Goal: Transaction & Acquisition: Purchase product/service

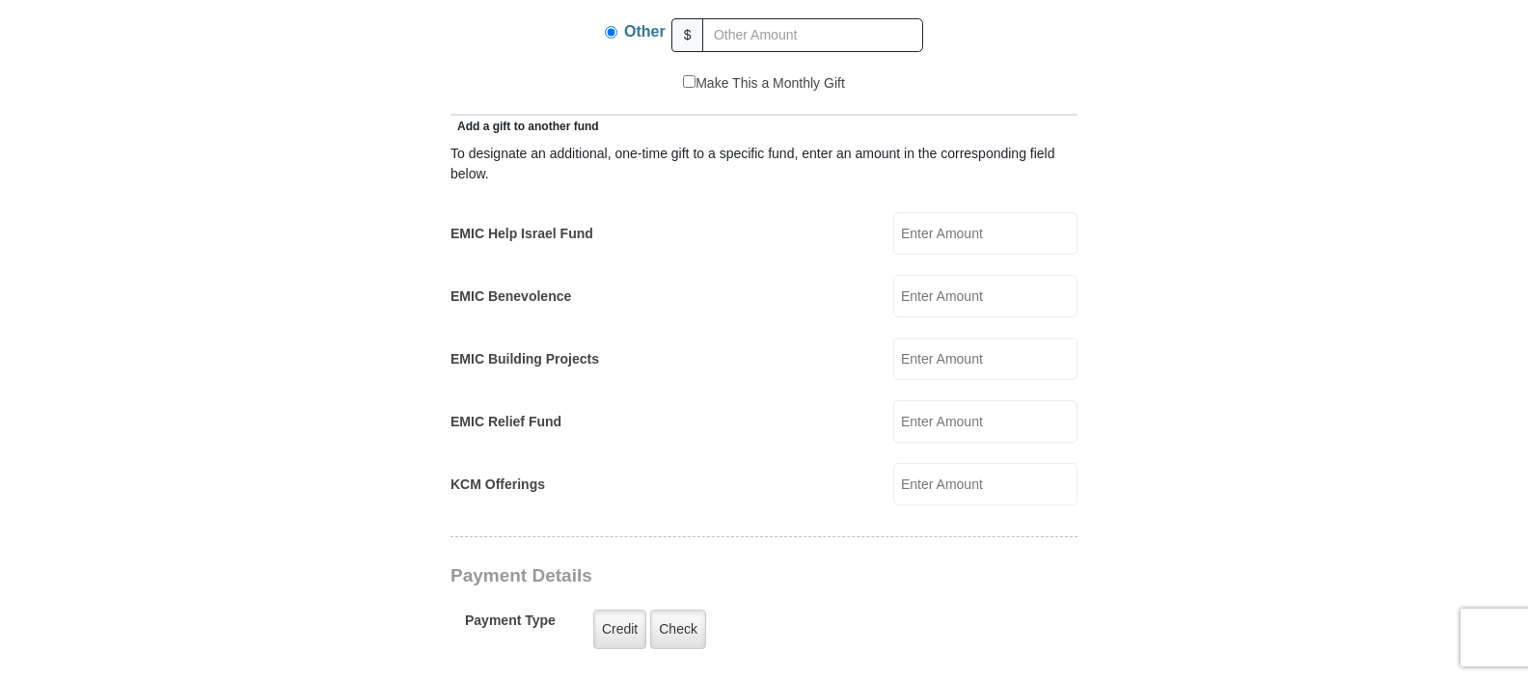
scroll to position [877, 0]
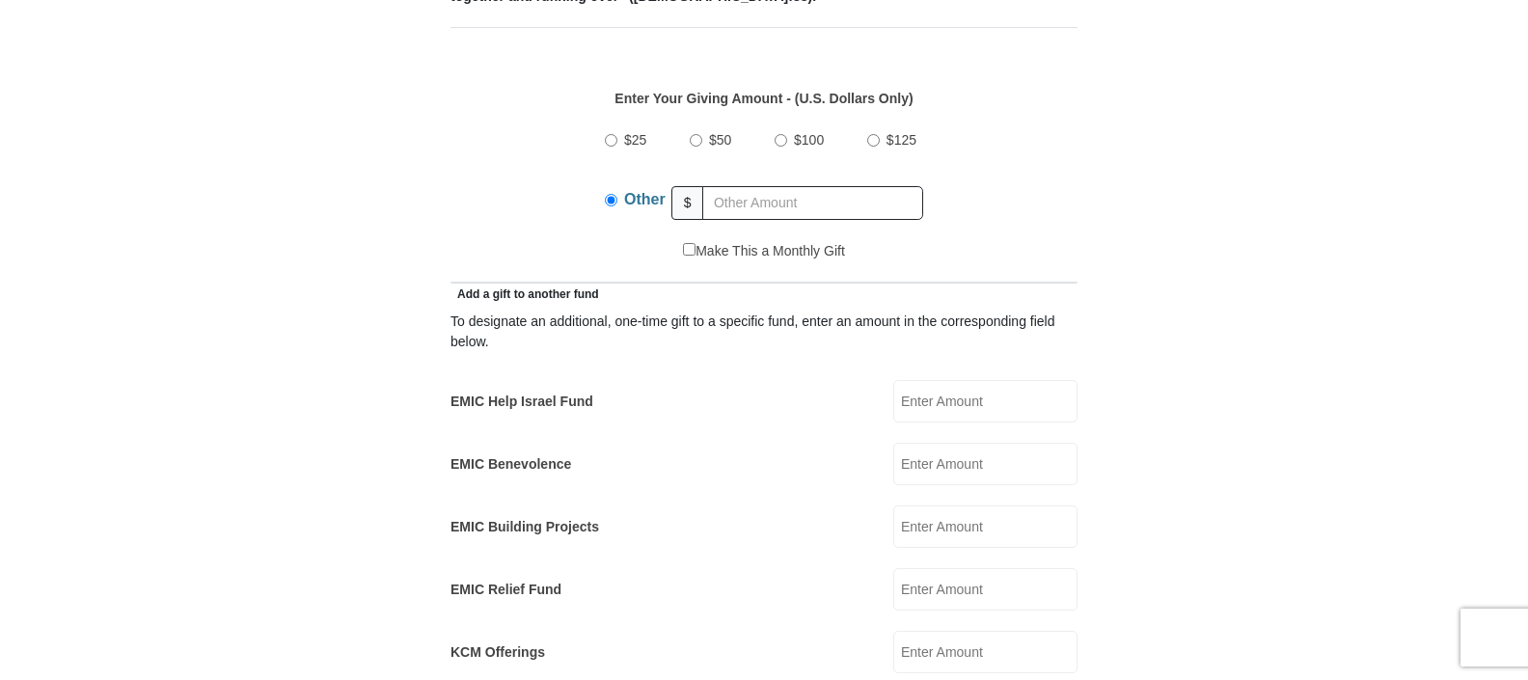
click at [939, 380] on input "EMIC Help Israel Fund" at bounding box center [986, 401] width 184 height 42
type input "10"
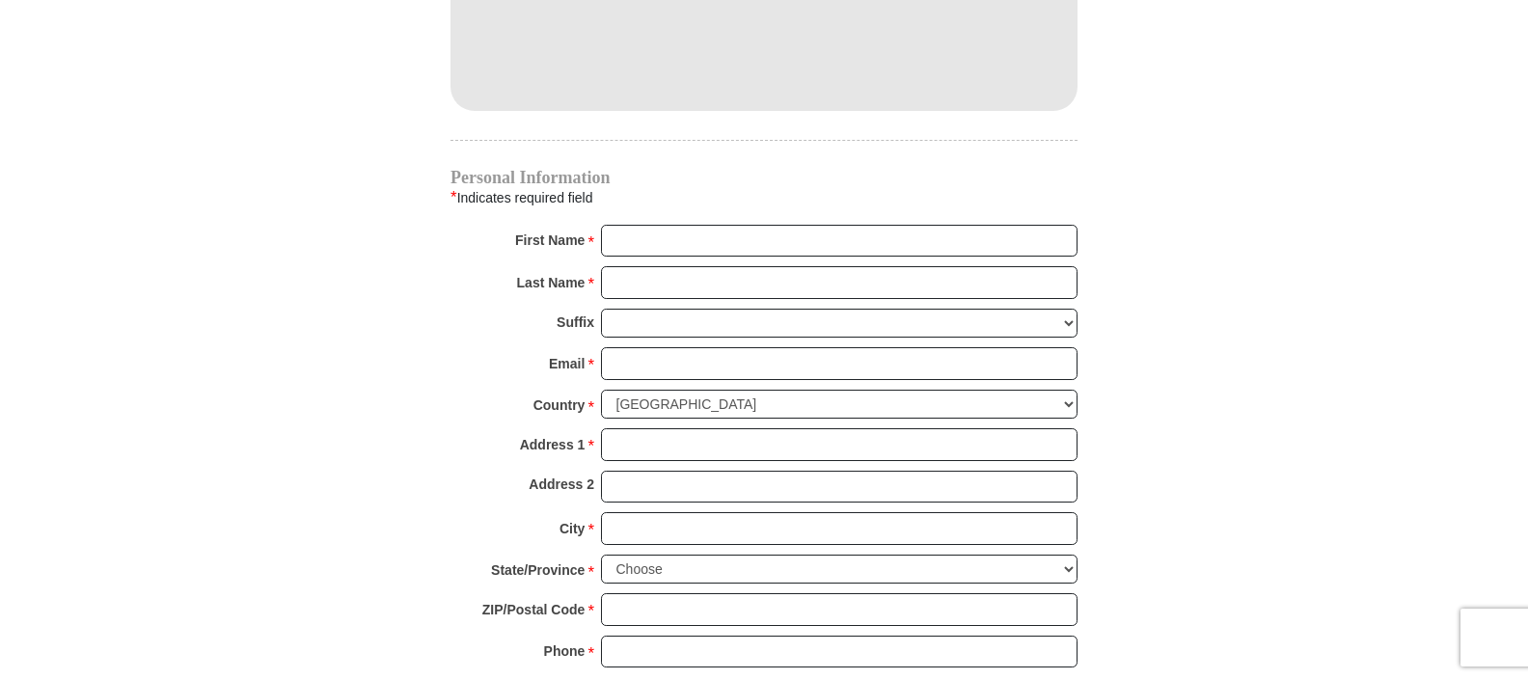
scroll to position [1931, 0]
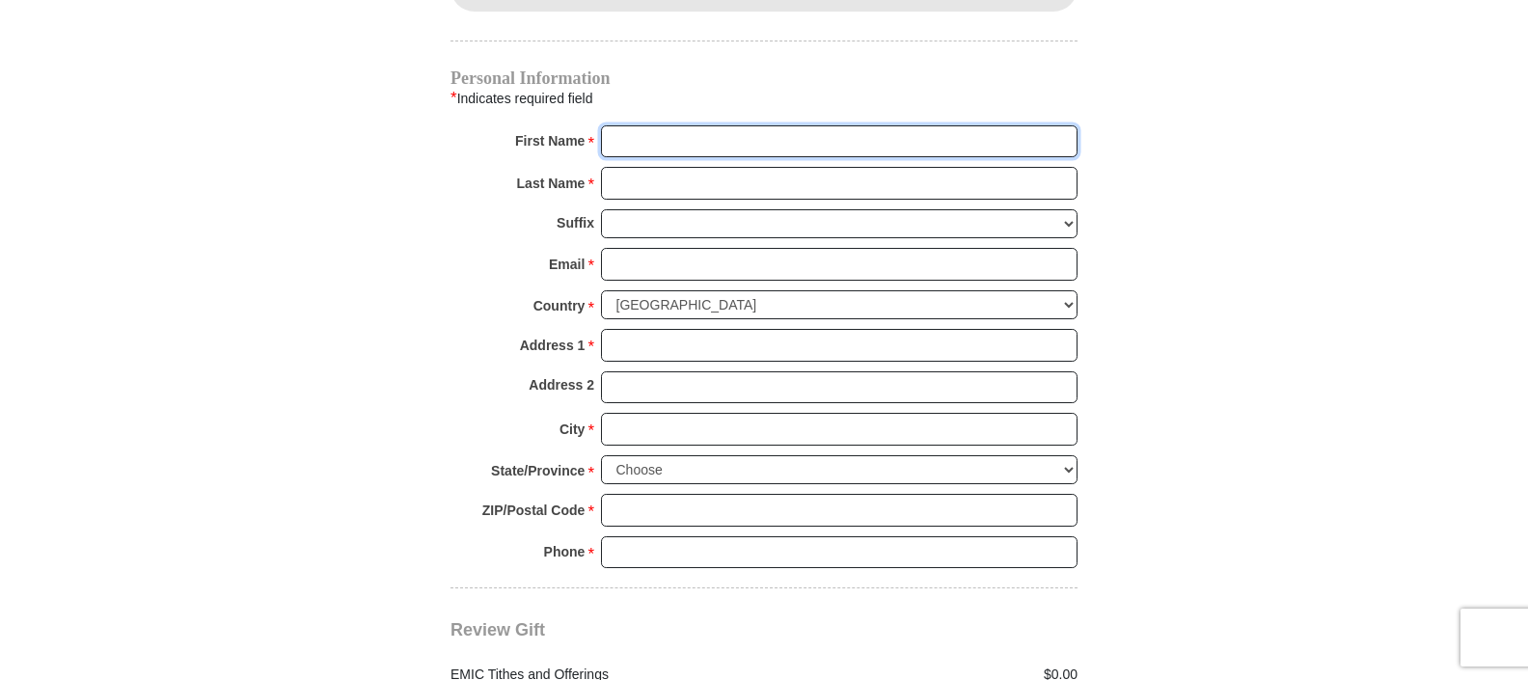
click at [670, 125] on input "First Name *" at bounding box center [839, 141] width 477 height 33
type input "[PERSON_NAME]"
click at [652, 167] on input "Last Name *" at bounding box center [839, 183] width 477 height 33
type input "[PERSON_NAME]"
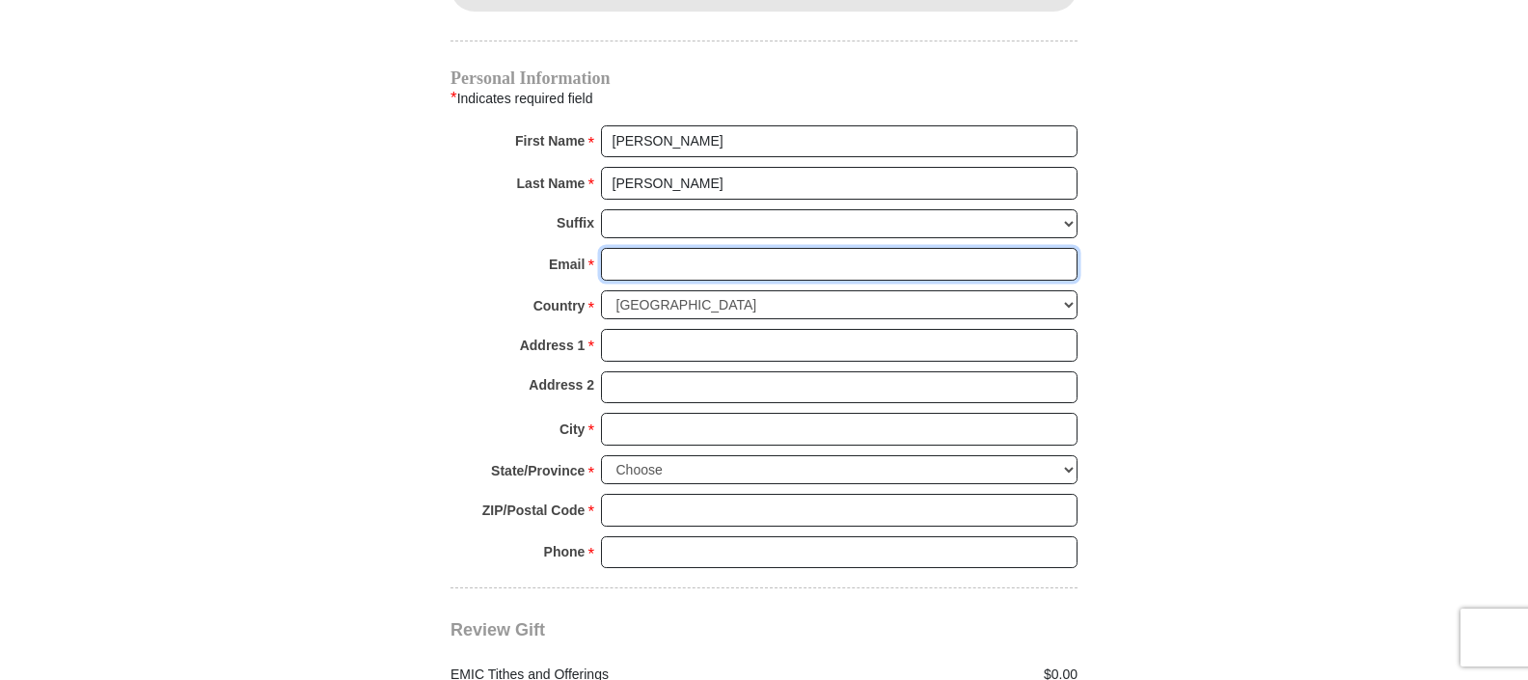
click at [619, 248] on input "Email *" at bounding box center [839, 264] width 477 height 33
type input "jeanettegassaway@hotmail.com"
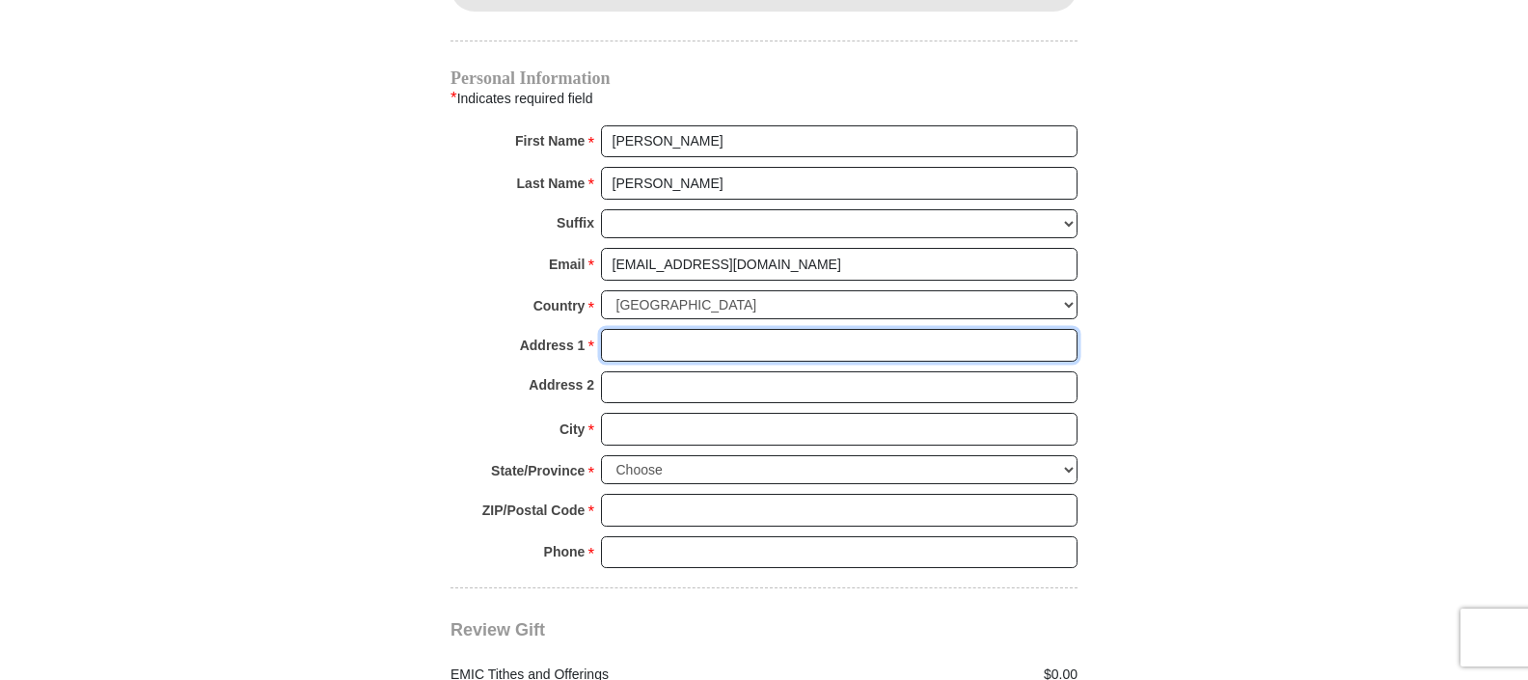
type input "25302 State Route 772"
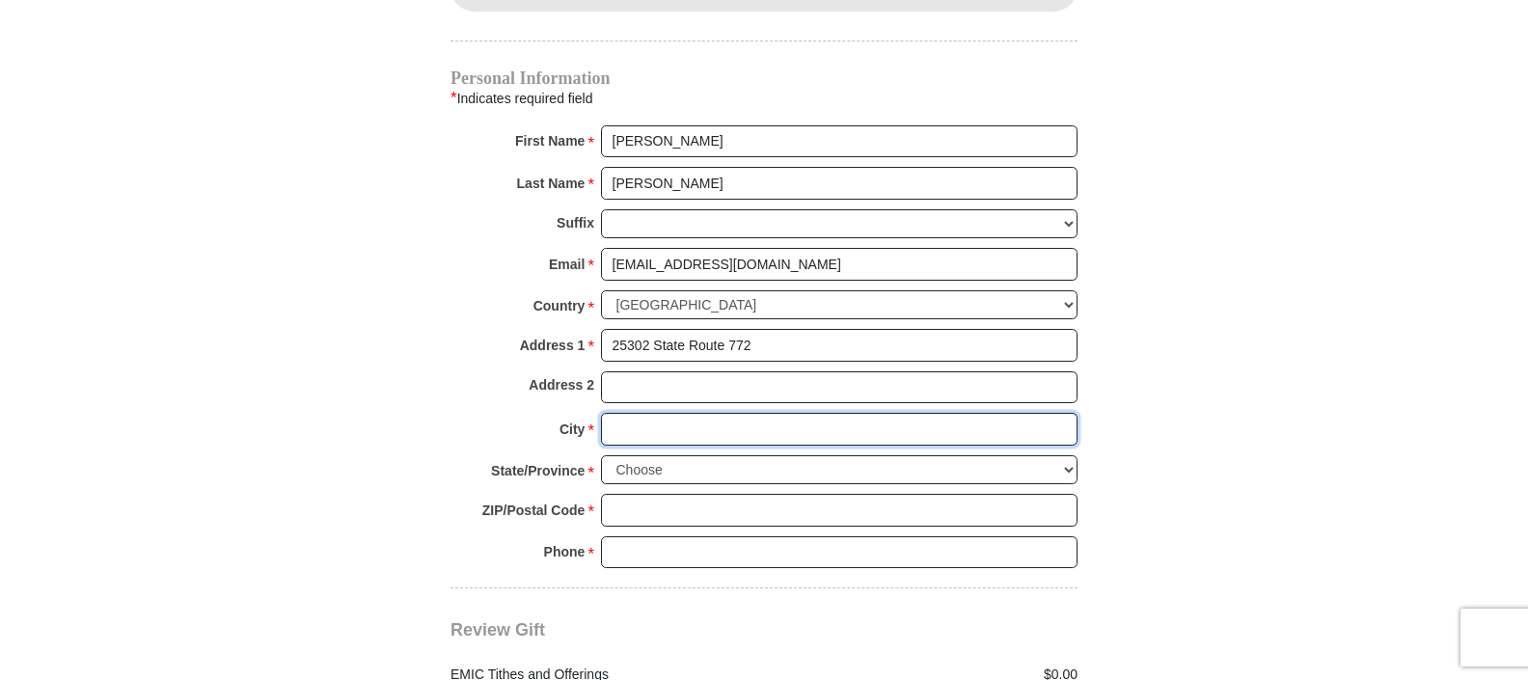
type input "Waverly"
select select "OH"
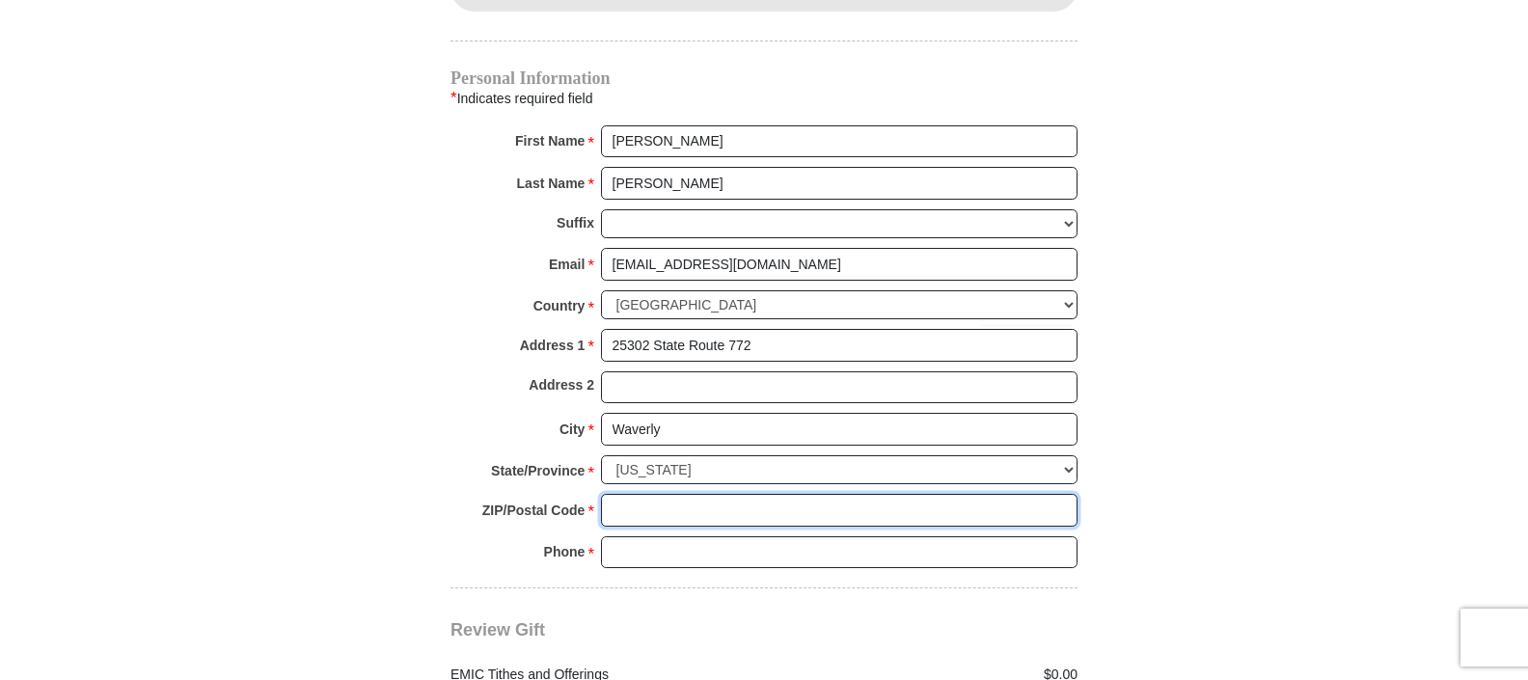
type input "45690"
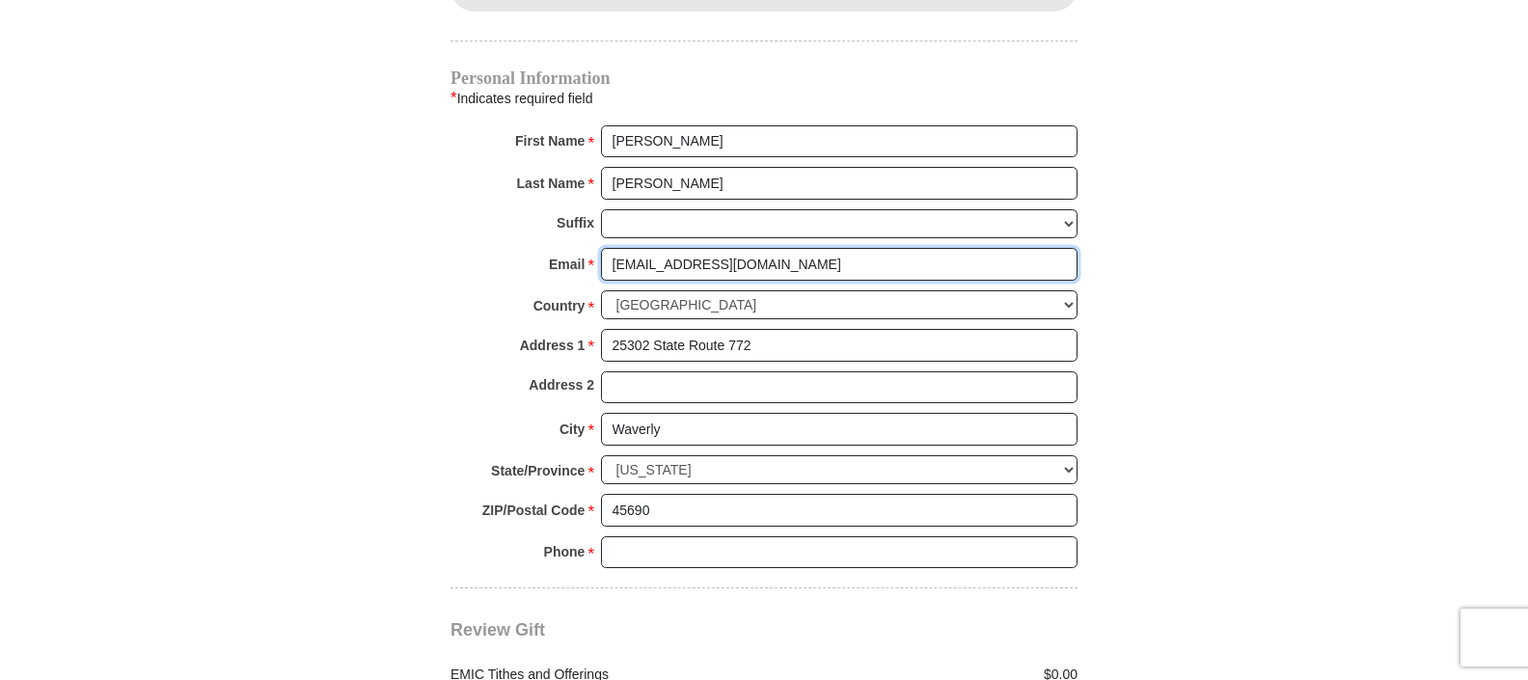
drag, startPoint x: 810, startPoint y: 240, endPoint x: 764, endPoint y: 247, distance: 45.9
click at [764, 248] on input "jeanettegassaway@hotmail.com" at bounding box center [839, 264] width 477 height 33
type input "[EMAIL_ADDRESS][DOMAIN_NAME]"
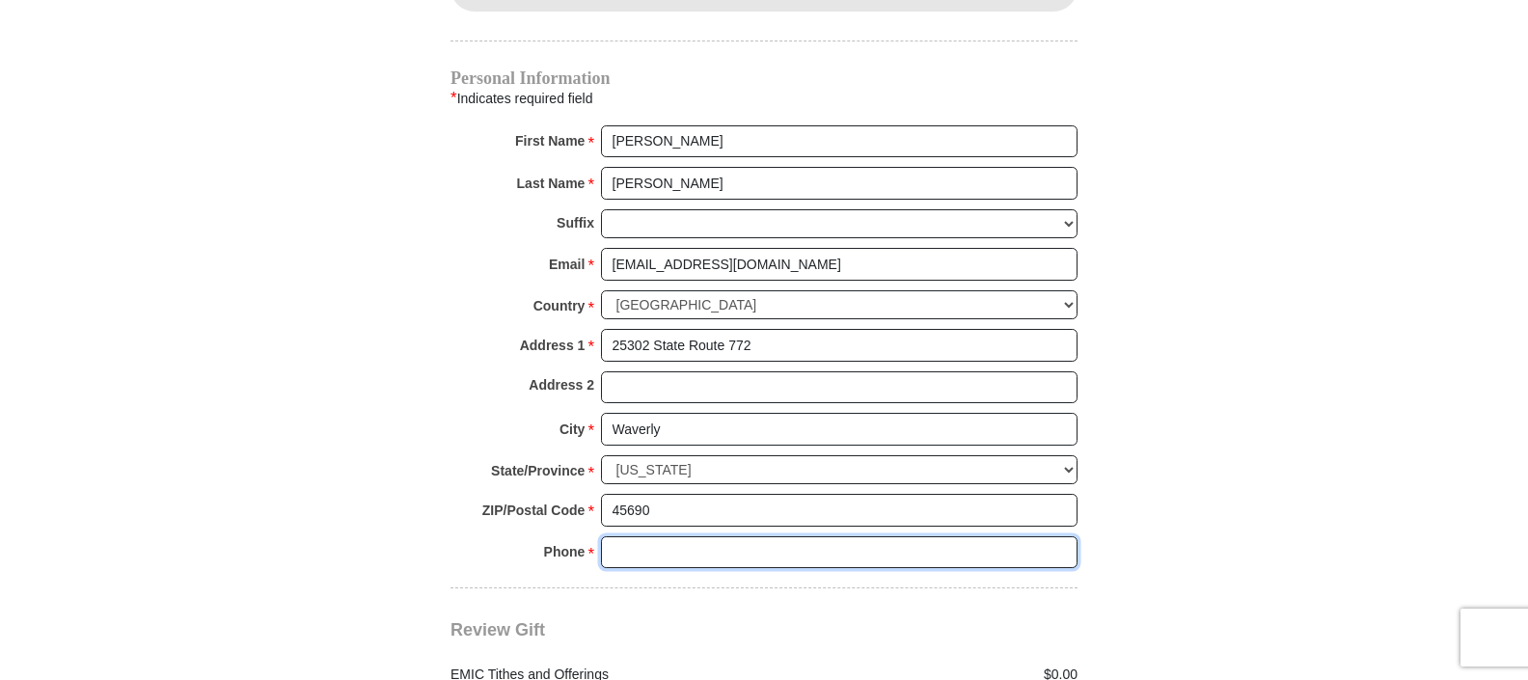
click at [647, 536] on input "Phone * *" at bounding box center [839, 552] width 477 height 33
type input "7407082609"
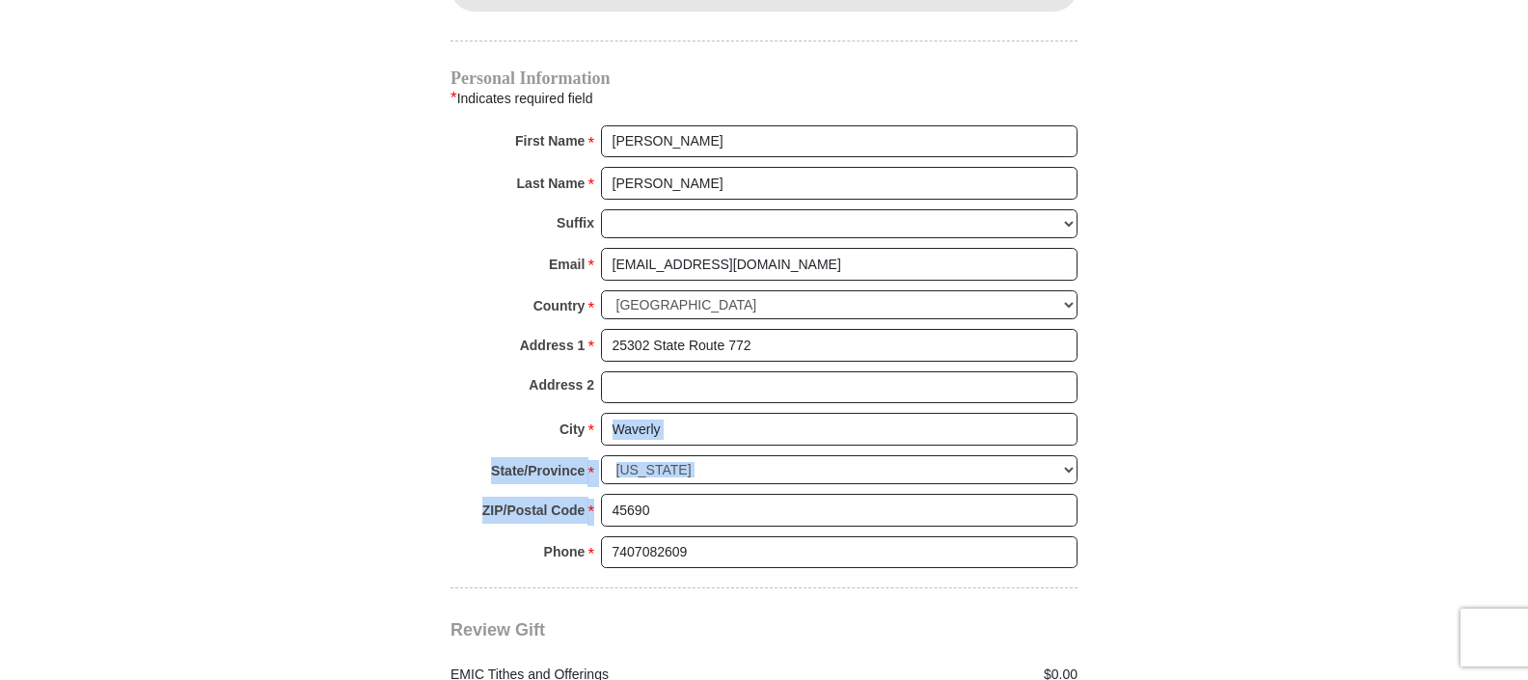
drag, startPoint x: 1527, startPoint y: 407, endPoint x: 1527, endPoint y: 488, distance: 81.1
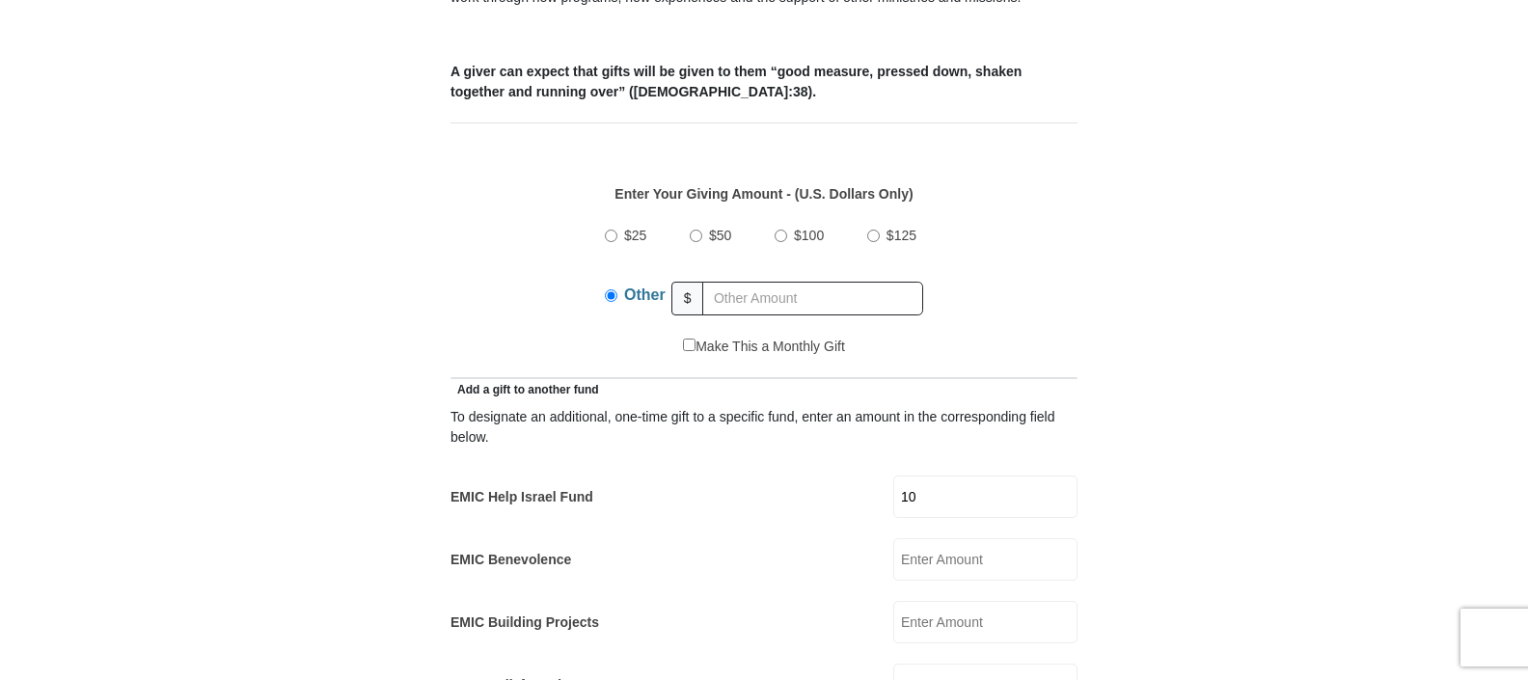
scroll to position [757, 0]
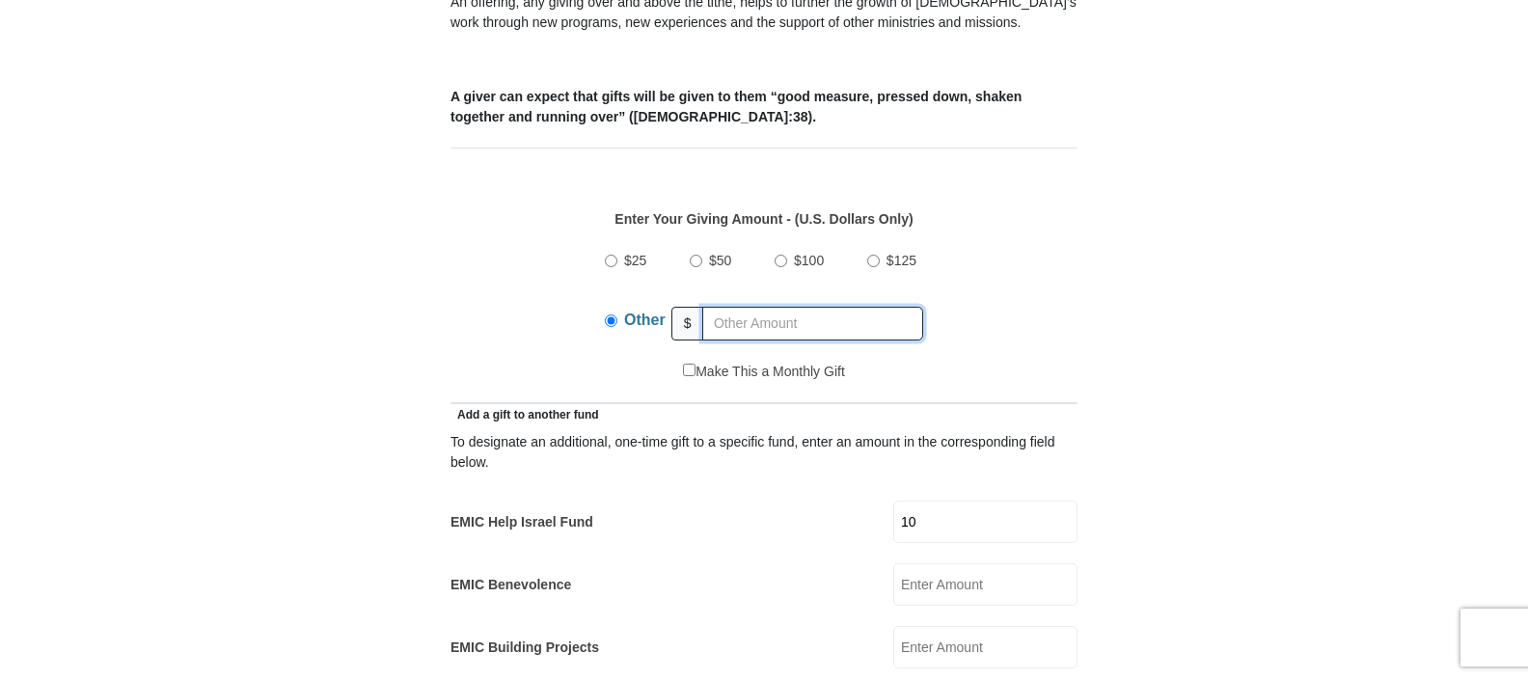
click at [723, 307] on input "text" at bounding box center [812, 324] width 221 height 34
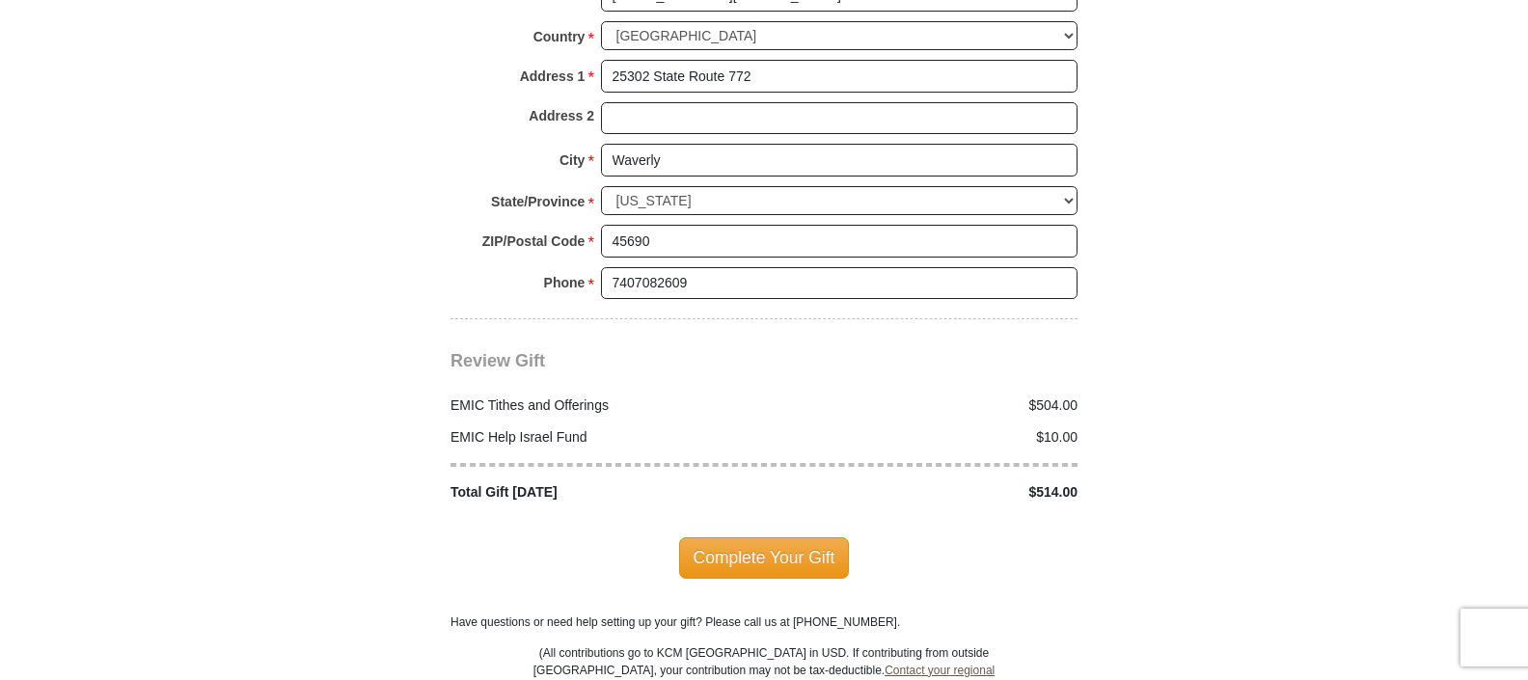
scroll to position [2255, 0]
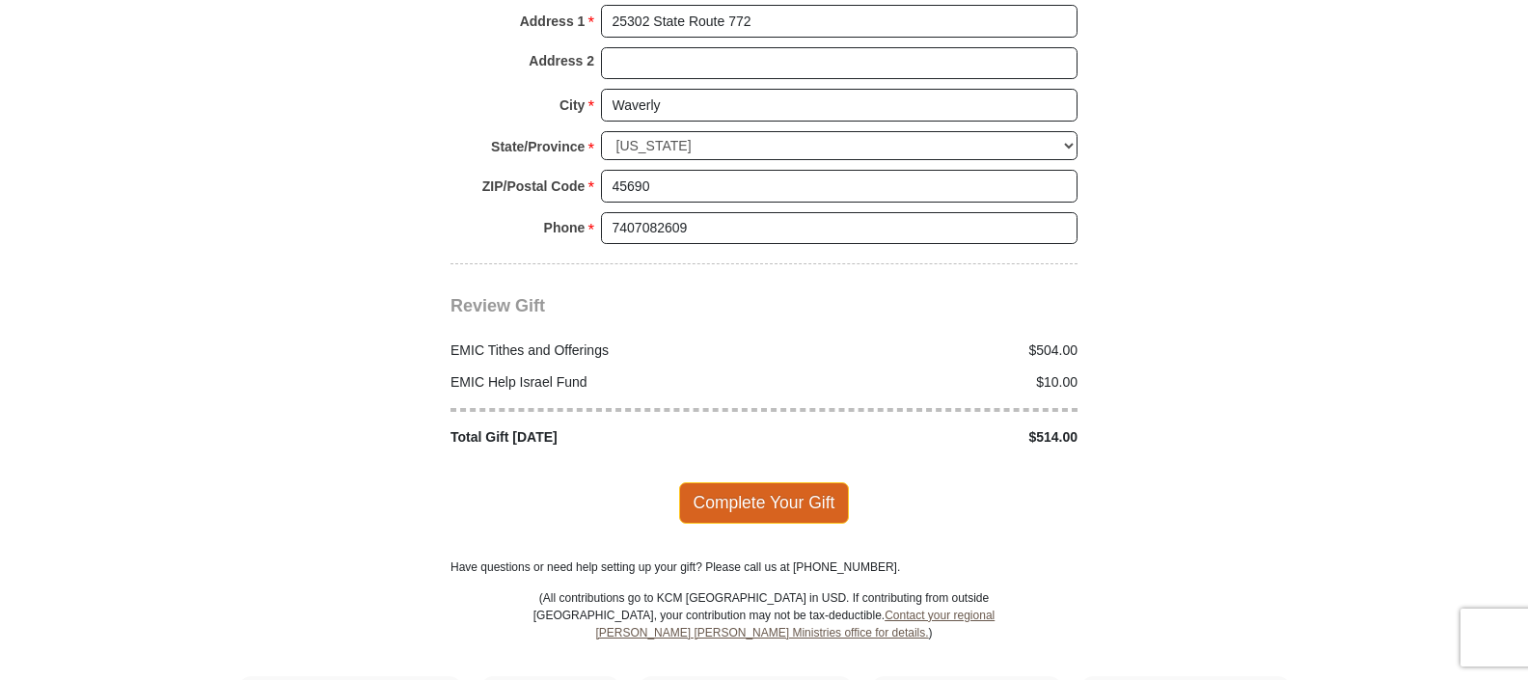
type input "504"
click at [800, 482] on span "Complete Your Gift" at bounding box center [764, 502] width 171 height 41
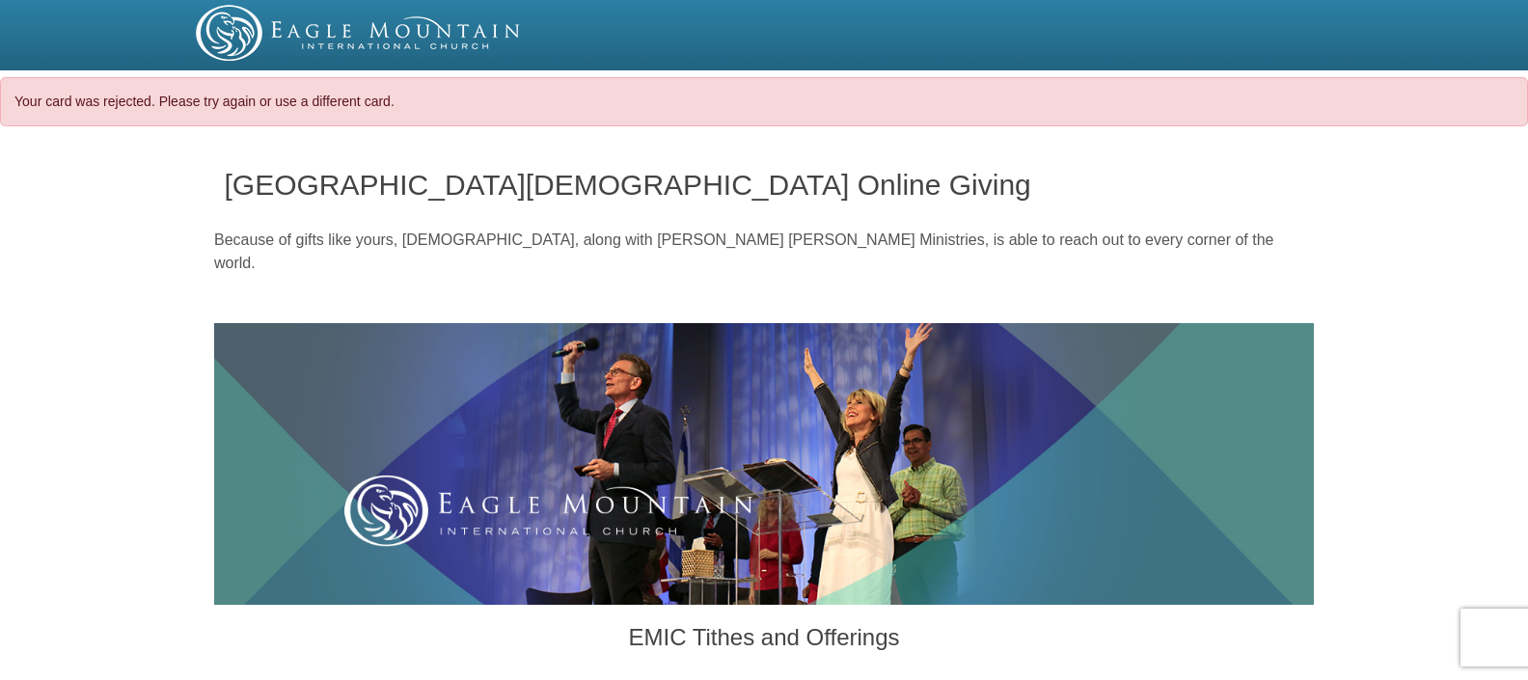
select select "OH"
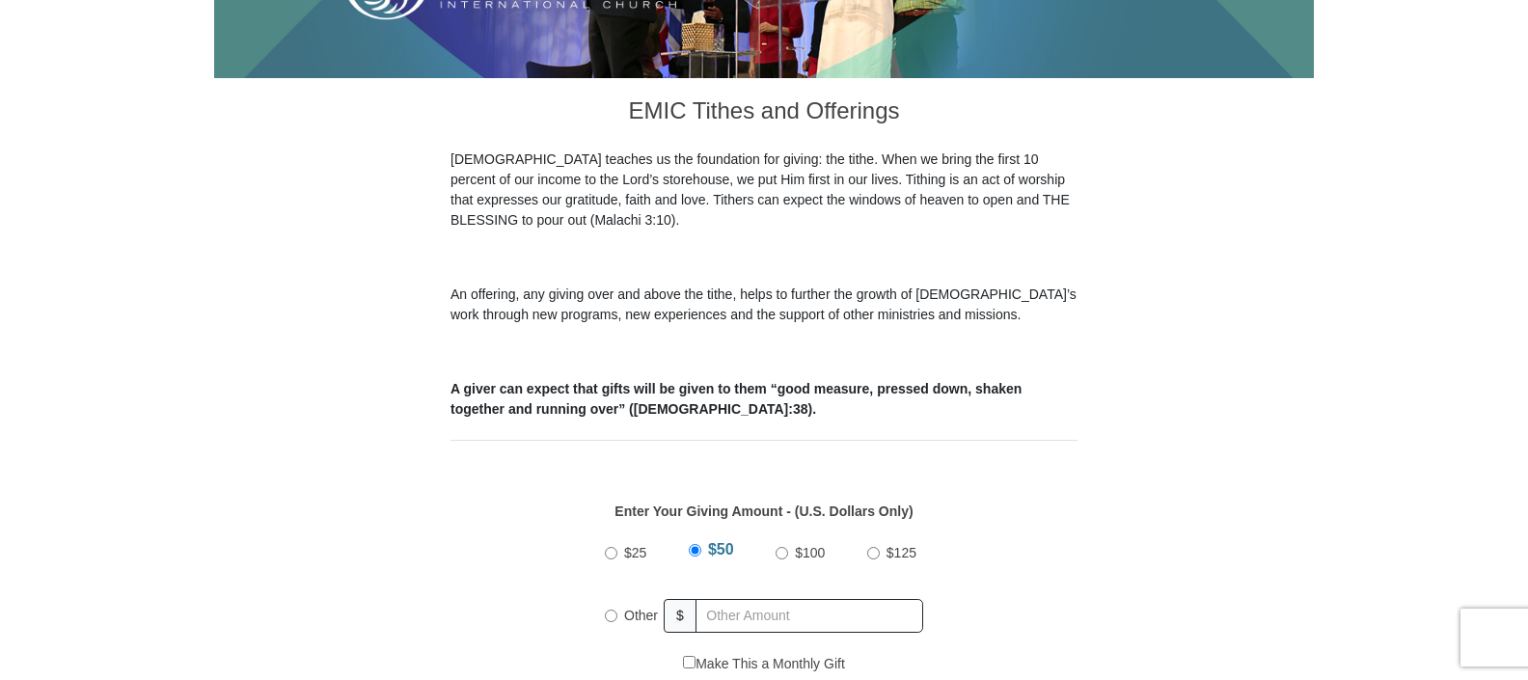
scroll to position [824, 0]
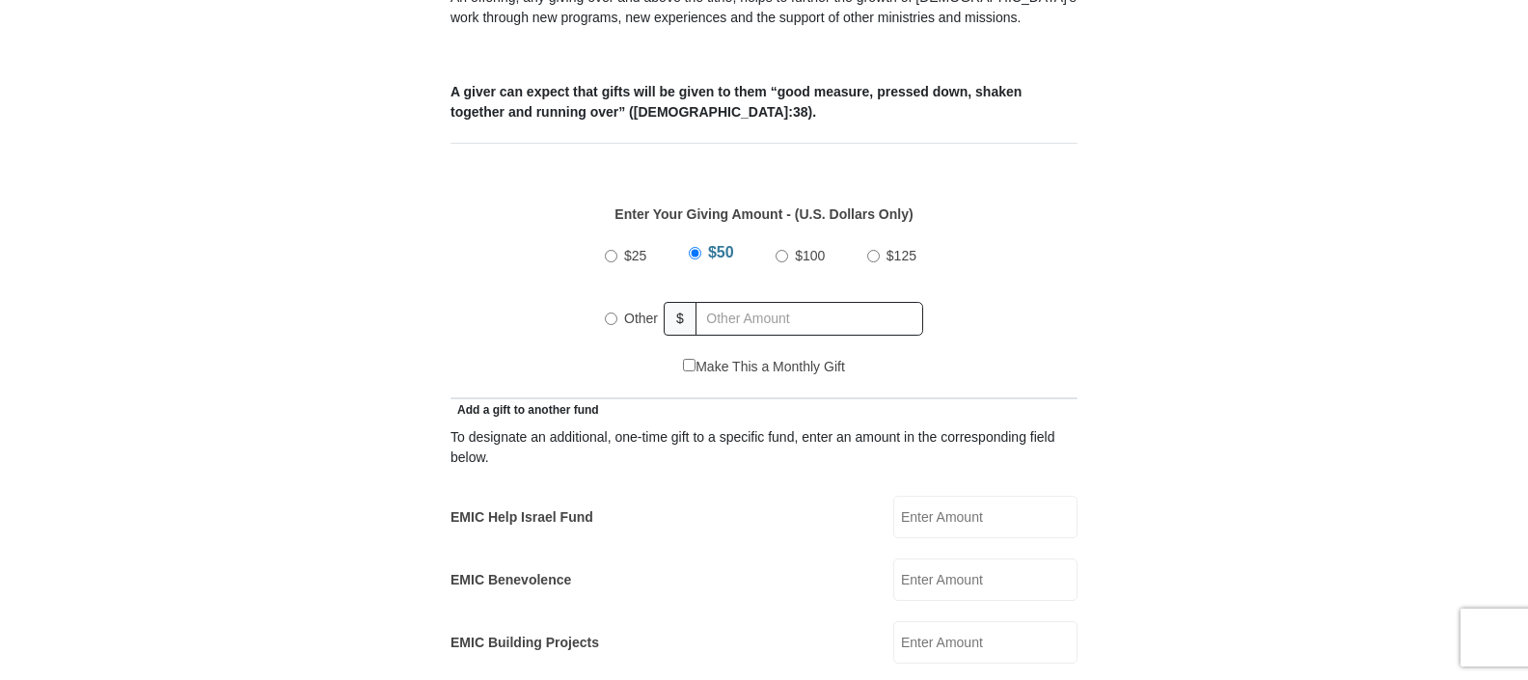
click at [614, 313] on input "Other" at bounding box center [611, 319] width 13 height 13
radio input "true"
click at [727, 302] on input "text" at bounding box center [812, 319] width 221 height 34
type input "504"
click at [925, 502] on input "EMIC Help Israel Fund" at bounding box center [986, 517] width 184 height 42
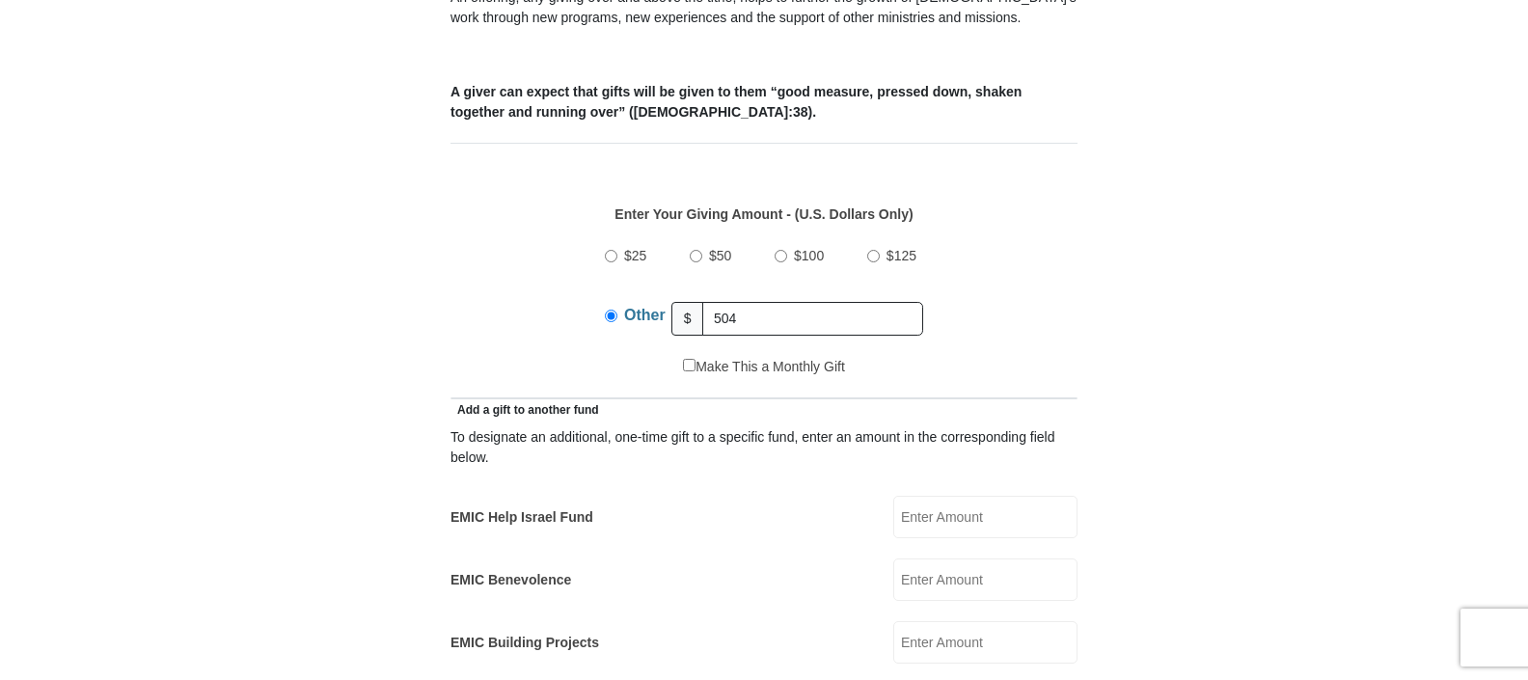
type input "10"
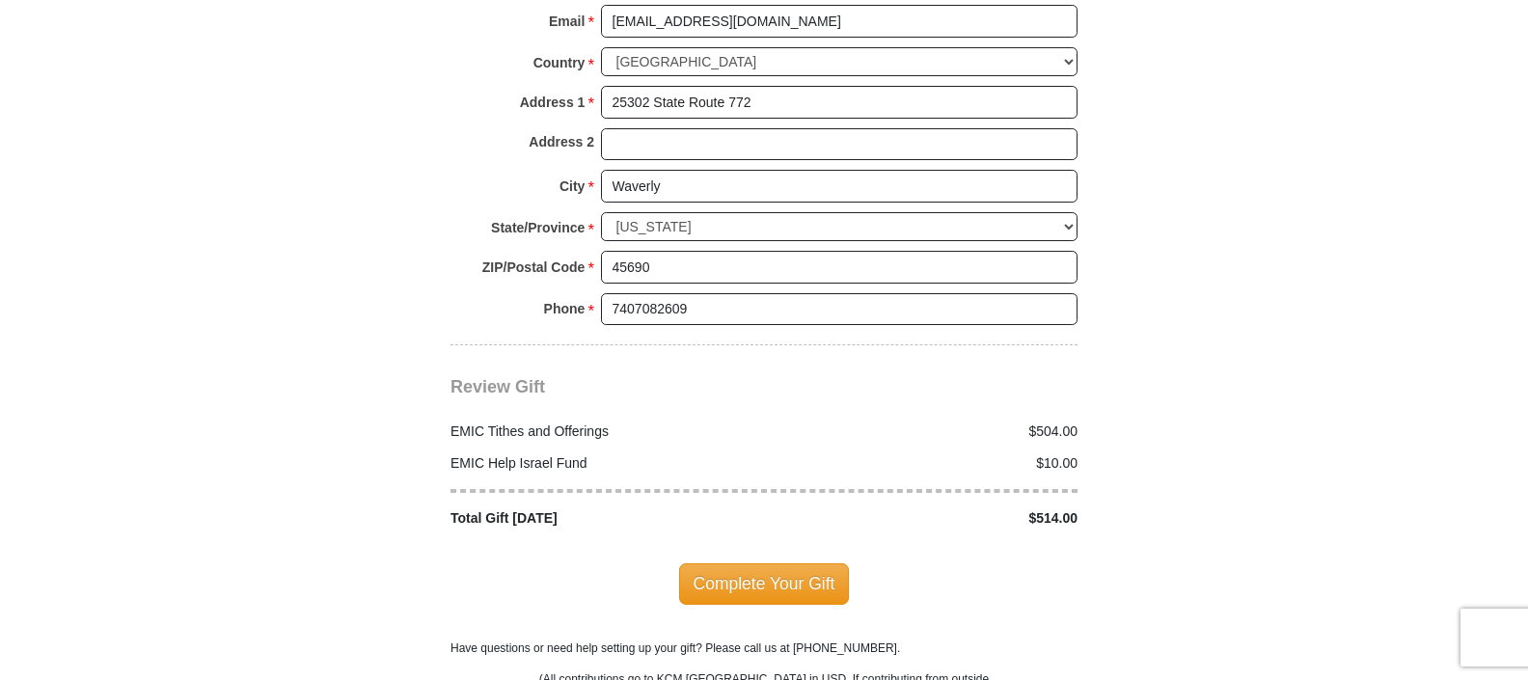
scroll to position [2358, 0]
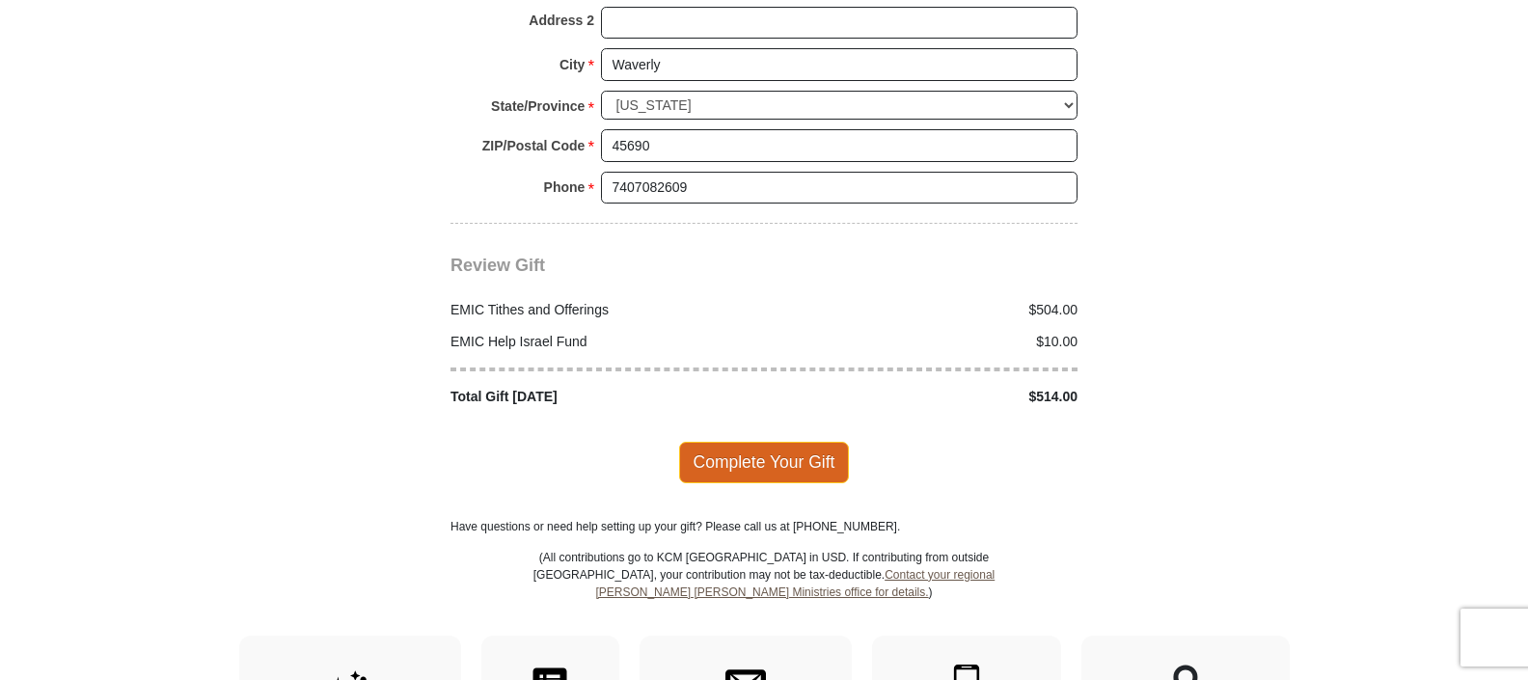
click at [780, 442] on span "Complete Your Gift" at bounding box center [764, 462] width 171 height 41
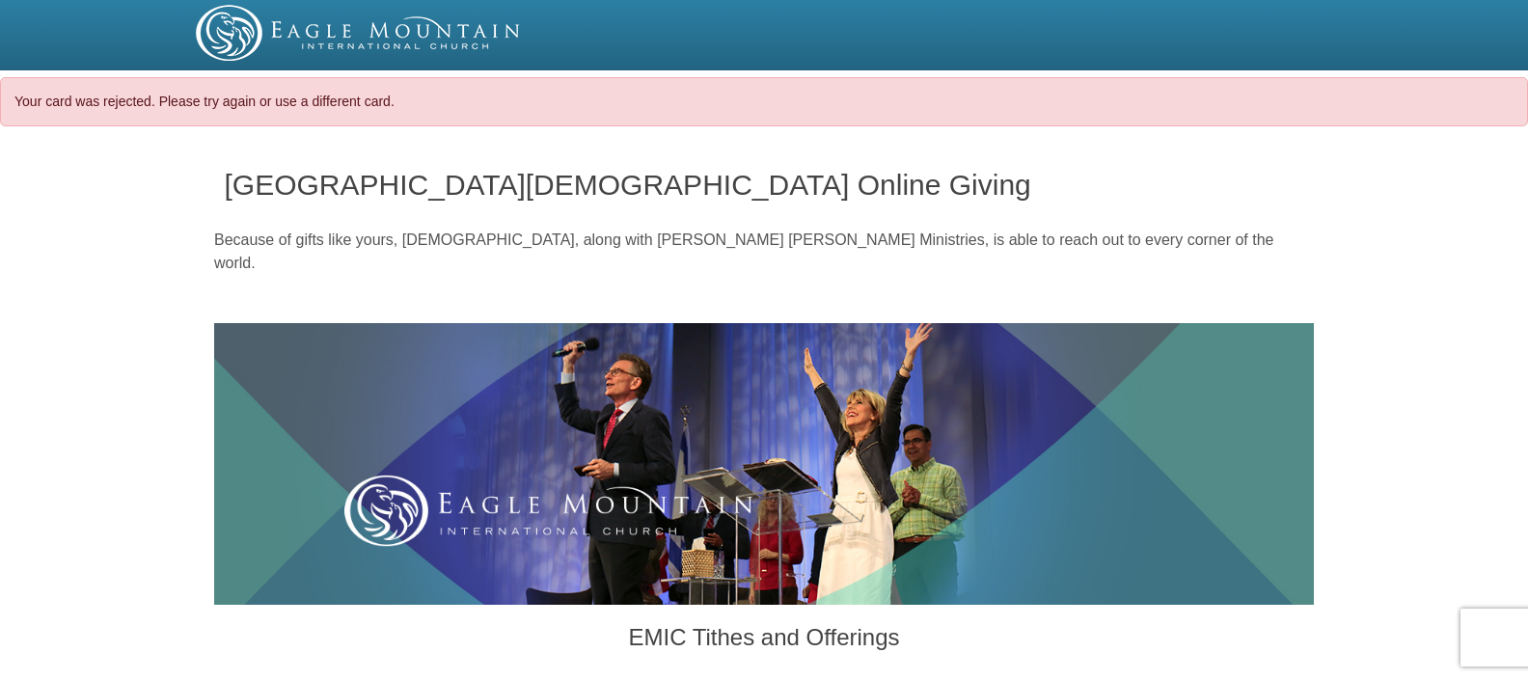
select select "OH"
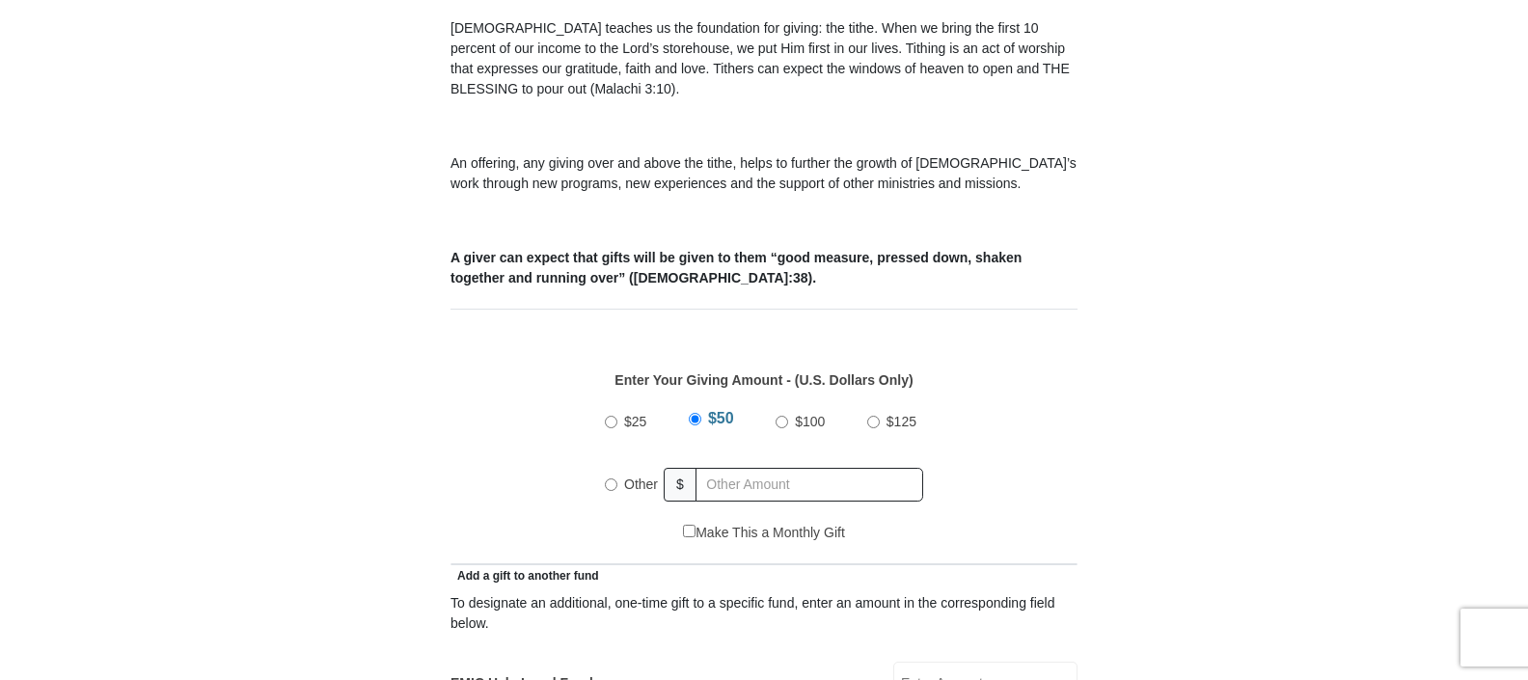
scroll to position [643, 0]
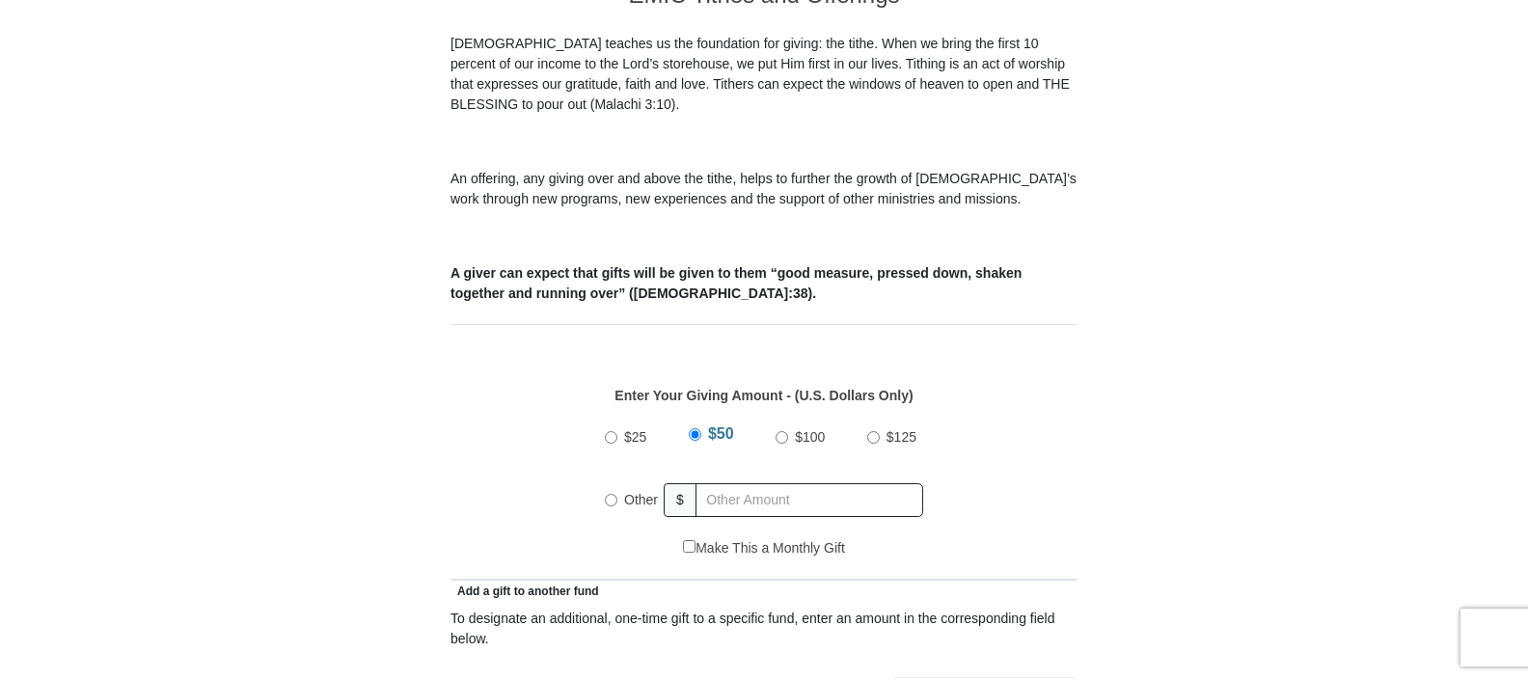
click at [617, 479] on div "Other" at bounding box center [635, 500] width 60 height 42
click at [614, 494] on input "Other" at bounding box center [611, 500] width 13 height 13
radio input "true"
click at [700, 483] on span "$" at bounding box center [688, 500] width 33 height 34
click at [735, 483] on input "text" at bounding box center [812, 500] width 221 height 34
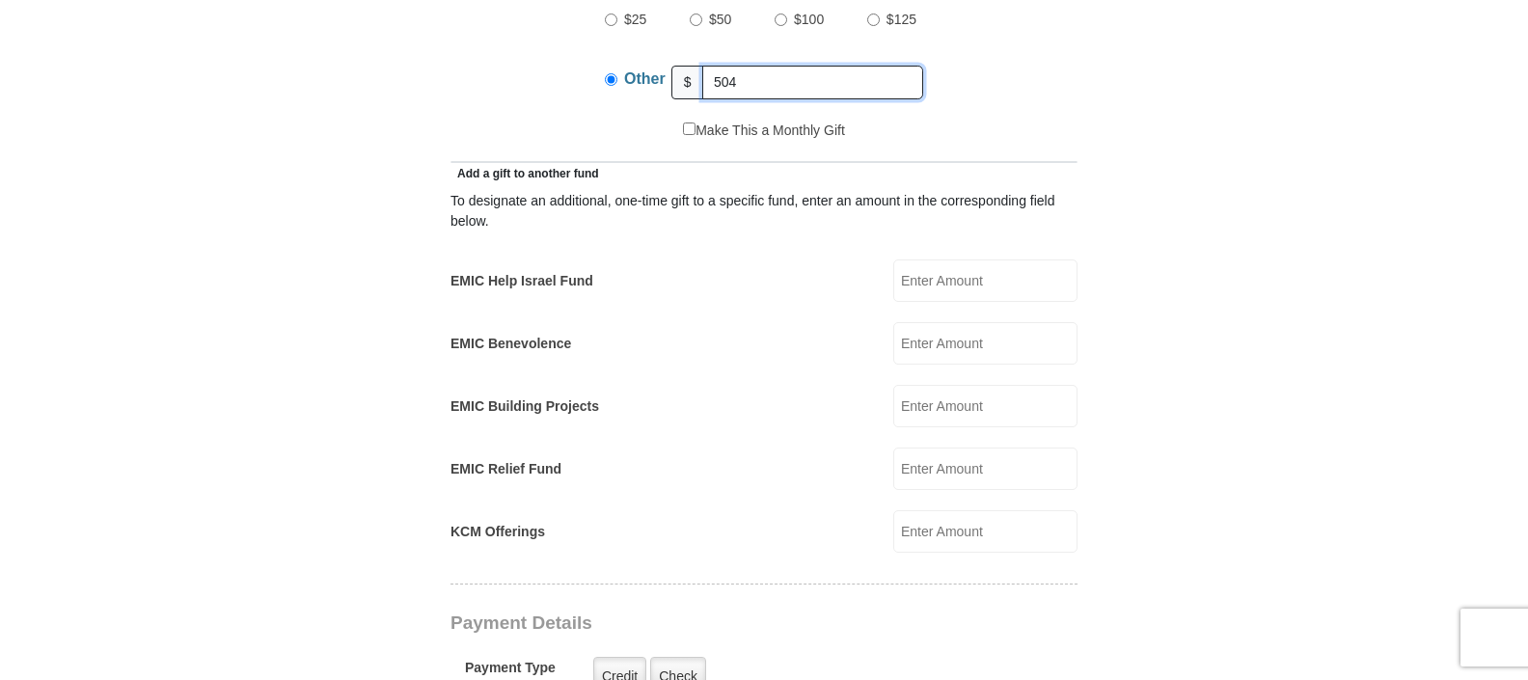
scroll to position [1090, 0]
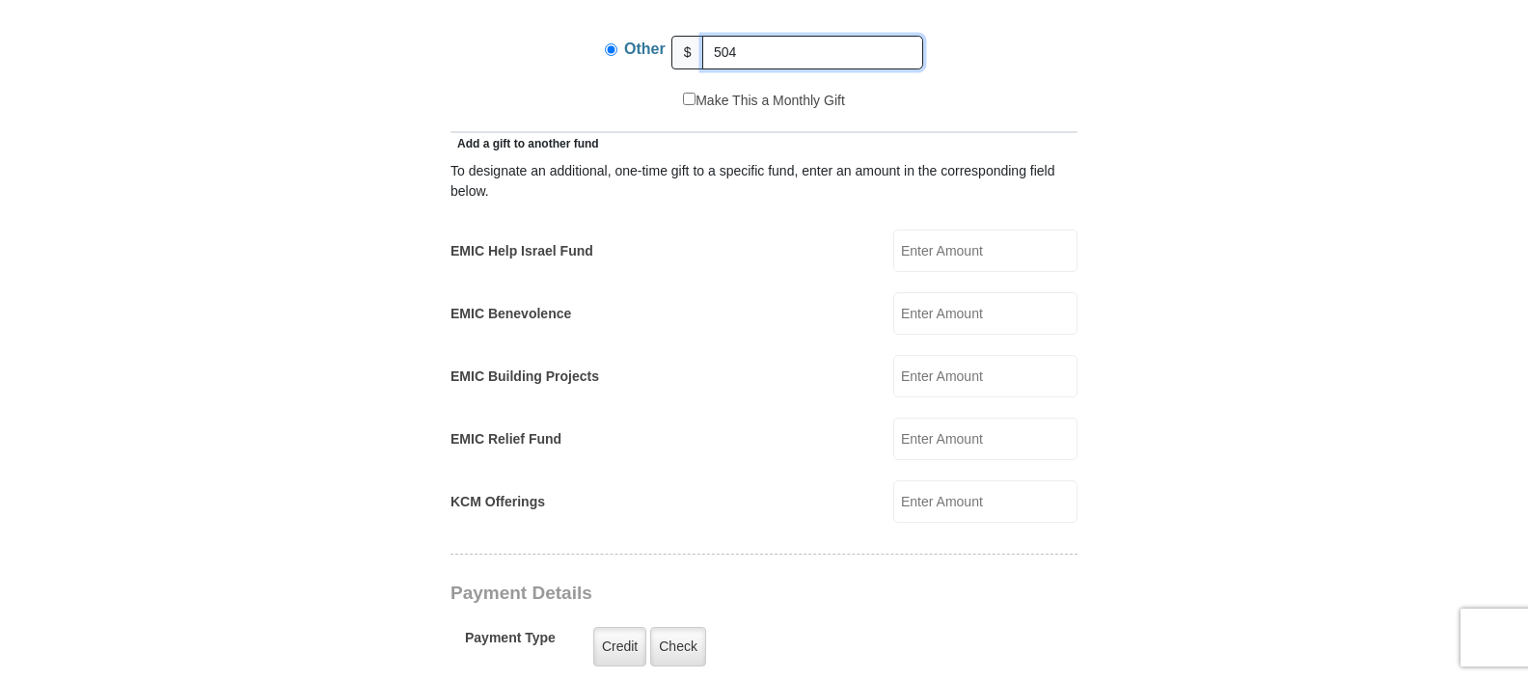
type input "504"
click at [924, 233] on input "EMIC Help Israel Fund" at bounding box center [986, 251] width 184 height 42
type input "10"
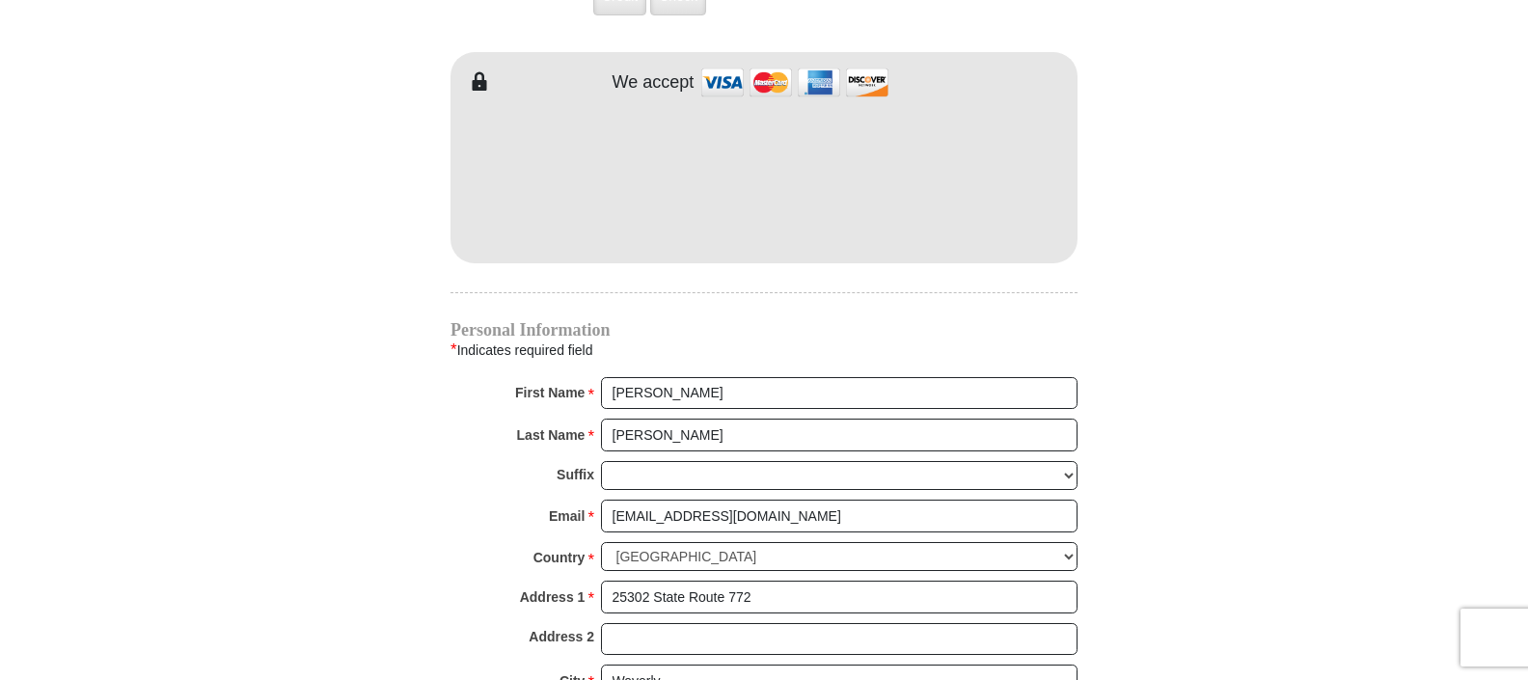
scroll to position [1772, 0]
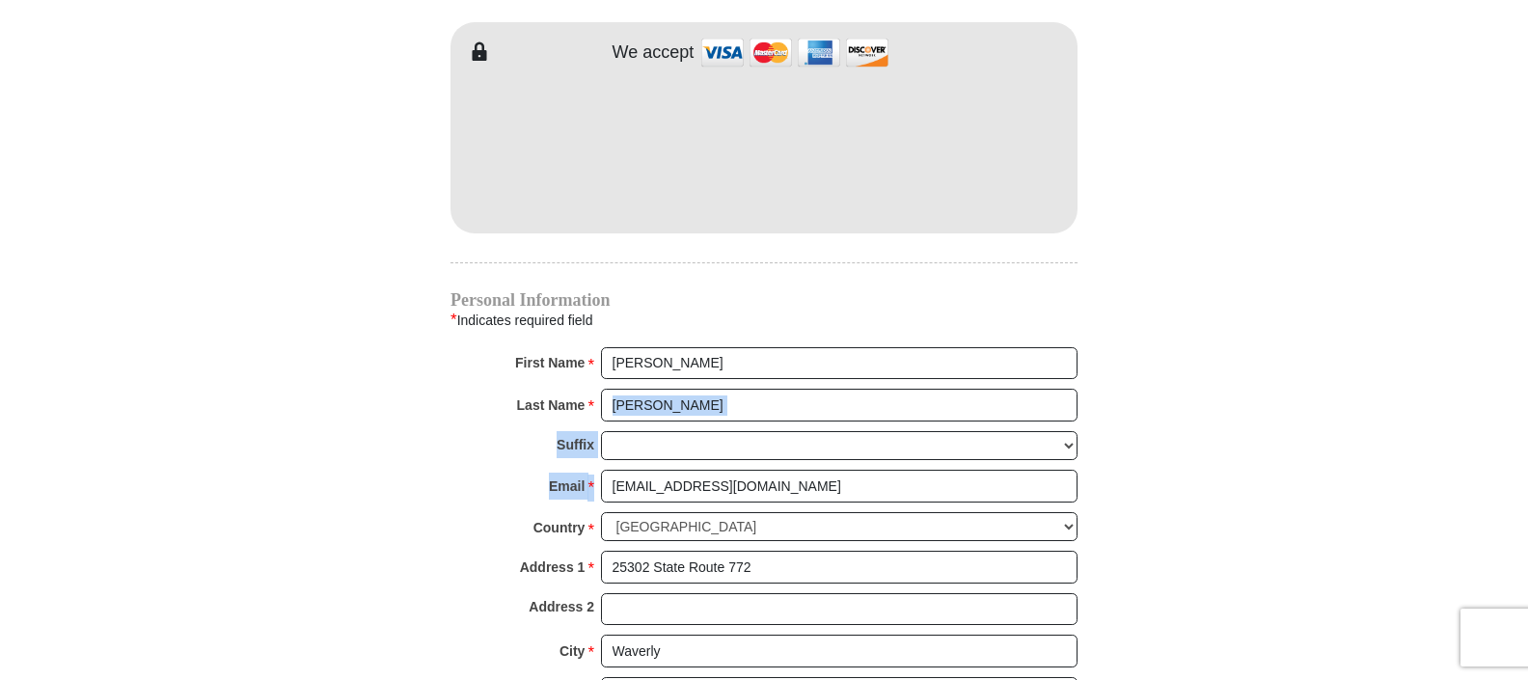
drag, startPoint x: 1527, startPoint y: 381, endPoint x: 1524, endPoint y: 474, distance: 92.7
click at [1524, 474] on body "Your card was rejected. Please try again or use a different card. Eagle Mountai…" at bounding box center [764, 26] width 1528 height 3596
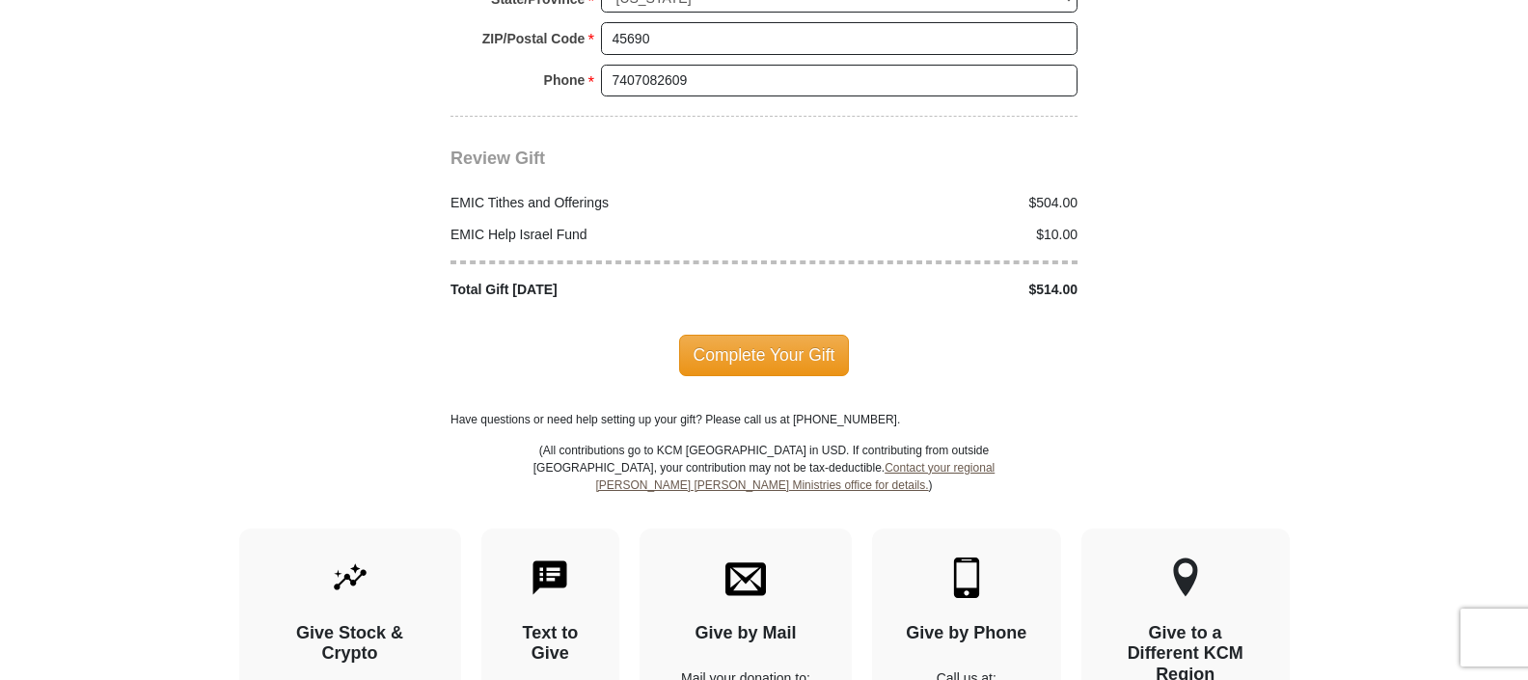
scroll to position [2475, 0]
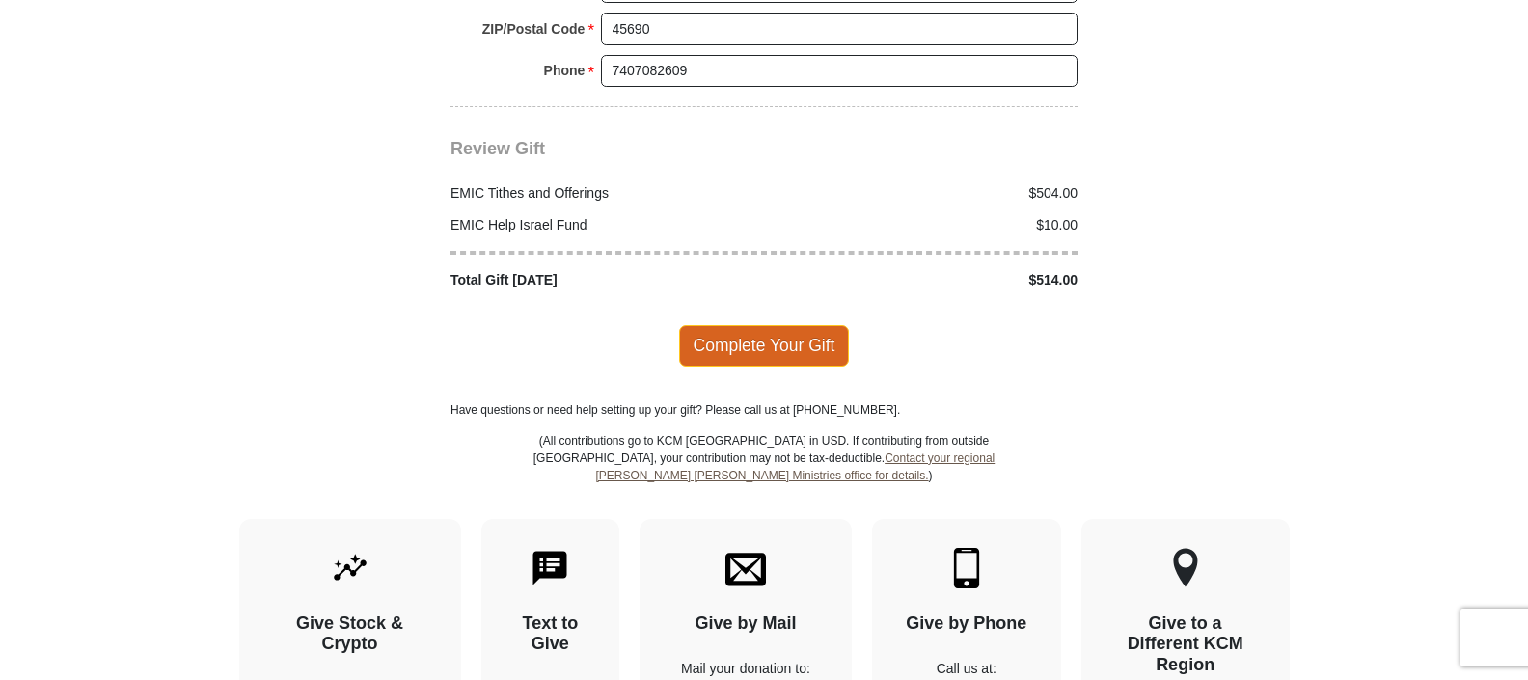
click at [770, 335] on span "Complete Your Gift" at bounding box center [764, 345] width 171 height 41
